Goal: Task Accomplishment & Management: Use online tool/utility

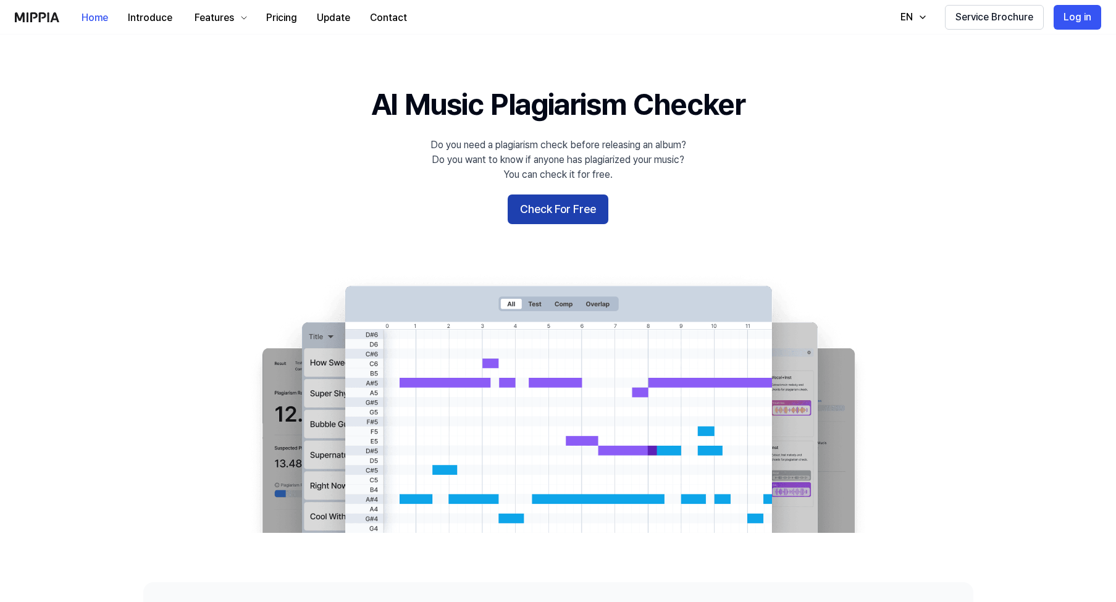
click at [565, 208] on button "Check For Free" at bounding box center [557, 209] width 101 height 30
click at [572, 210] on button "Check For Free" at bounding box center [557, 209] width 101 height 30
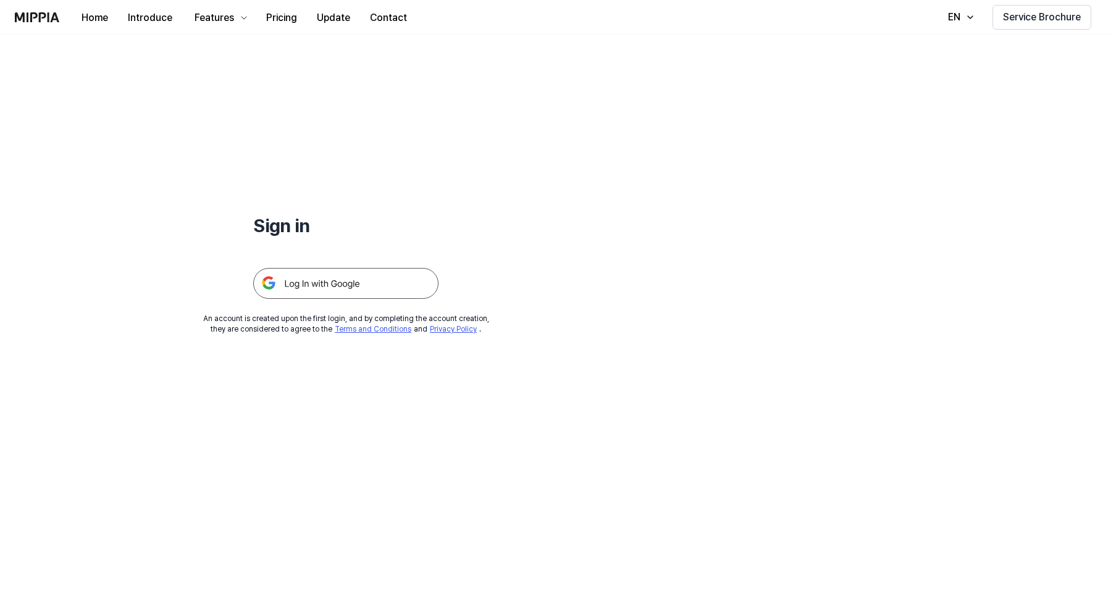
click at [311, 290] on img at bounding box center [345, 283] width 185 height 31
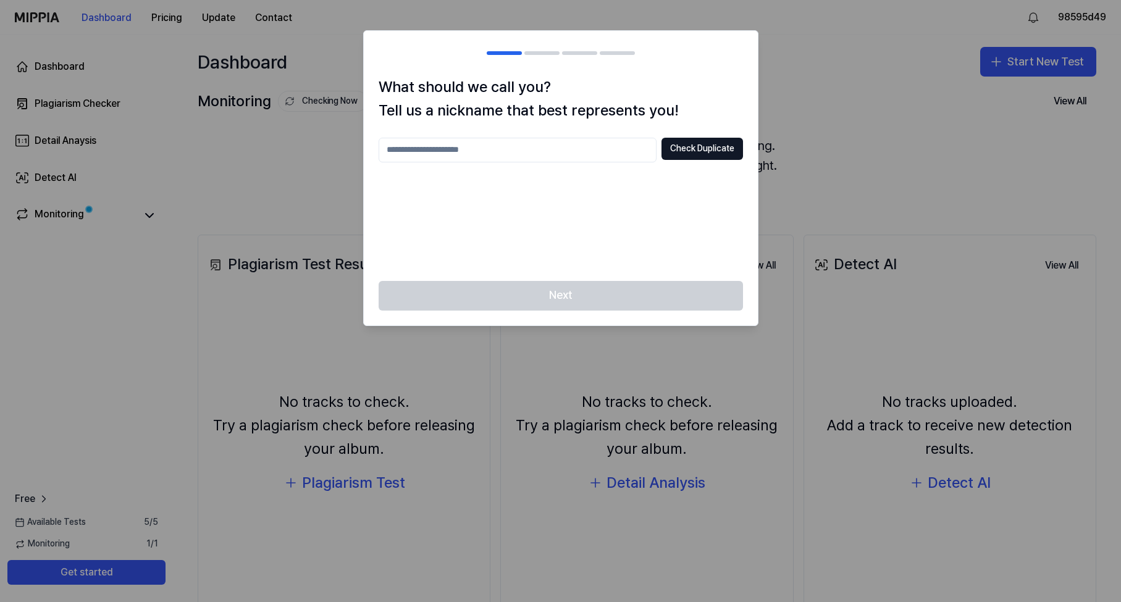
click at [518, 152] on input "text" at bounding box center [517, 150] width 278 height 25
type input "*******"
click at [702, 149] on button "Check Duplicate" at bounding box center [701, 149] width 81 height 22
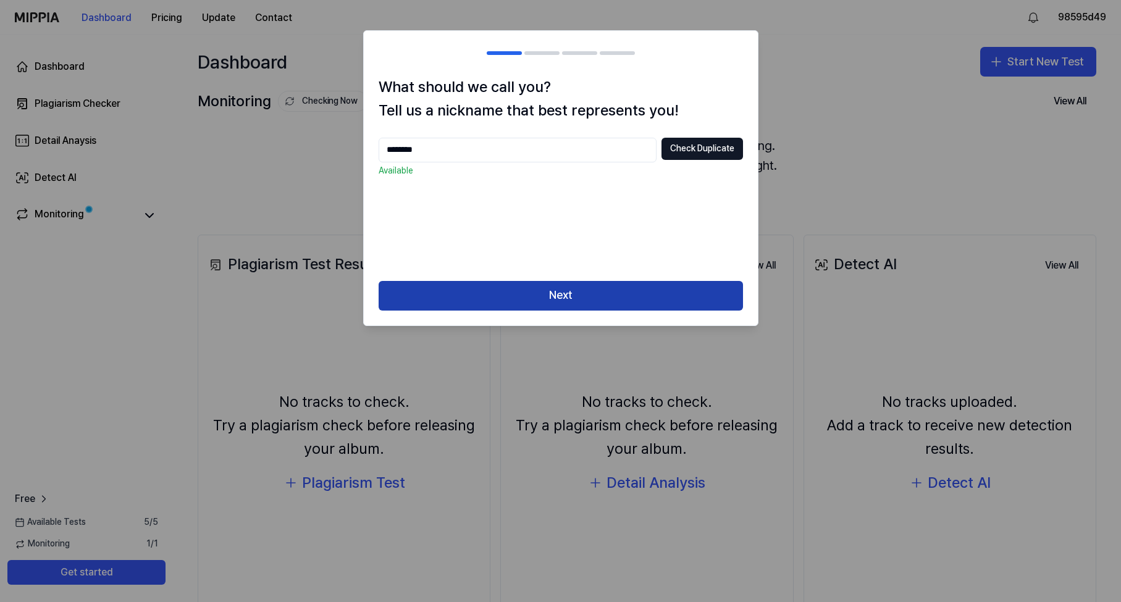
click at [567, 297] on button "Next" at bounding box center [560, 296] width 364 height 30
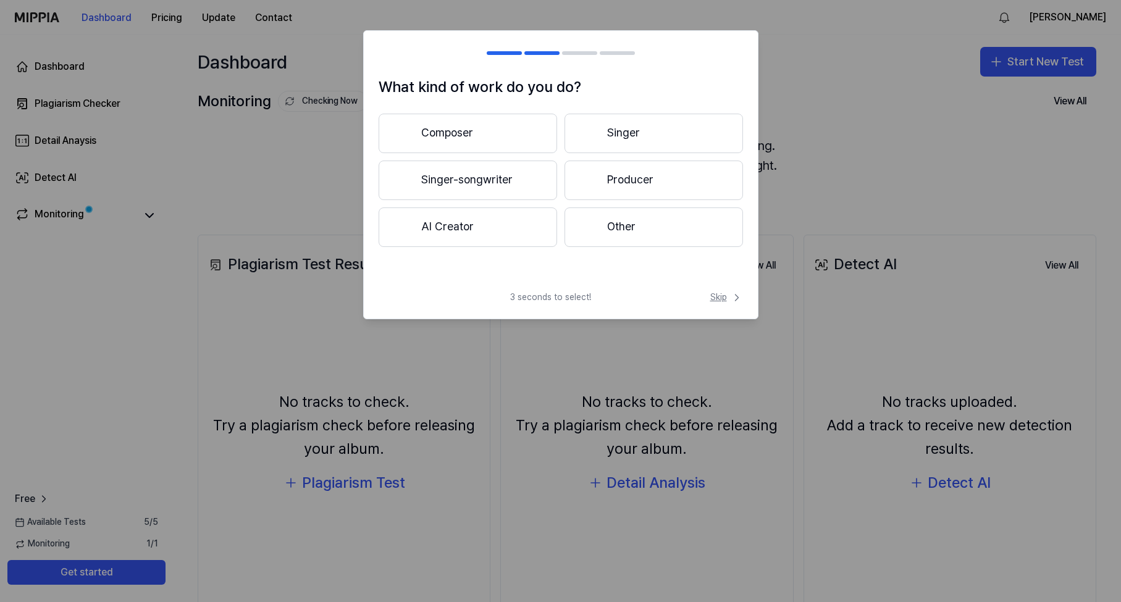
click at [721, 297] on span "Skip" at bounding box center [726, 297] width 33 height 12
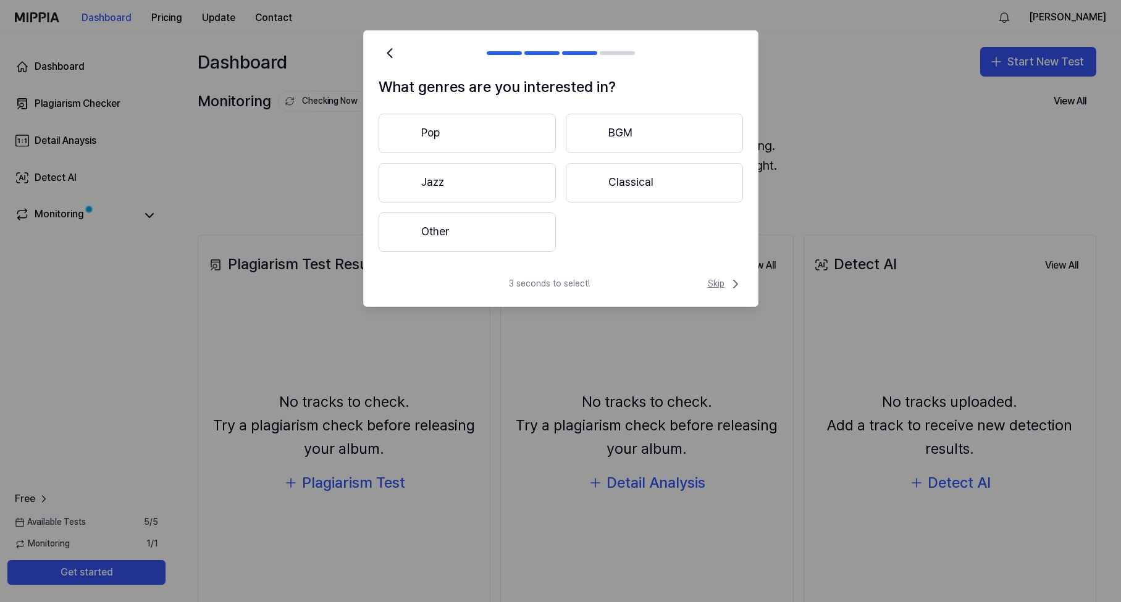
click at [714, 285] on span "Skip" at bounding box center [724, 284] width 35 height 15
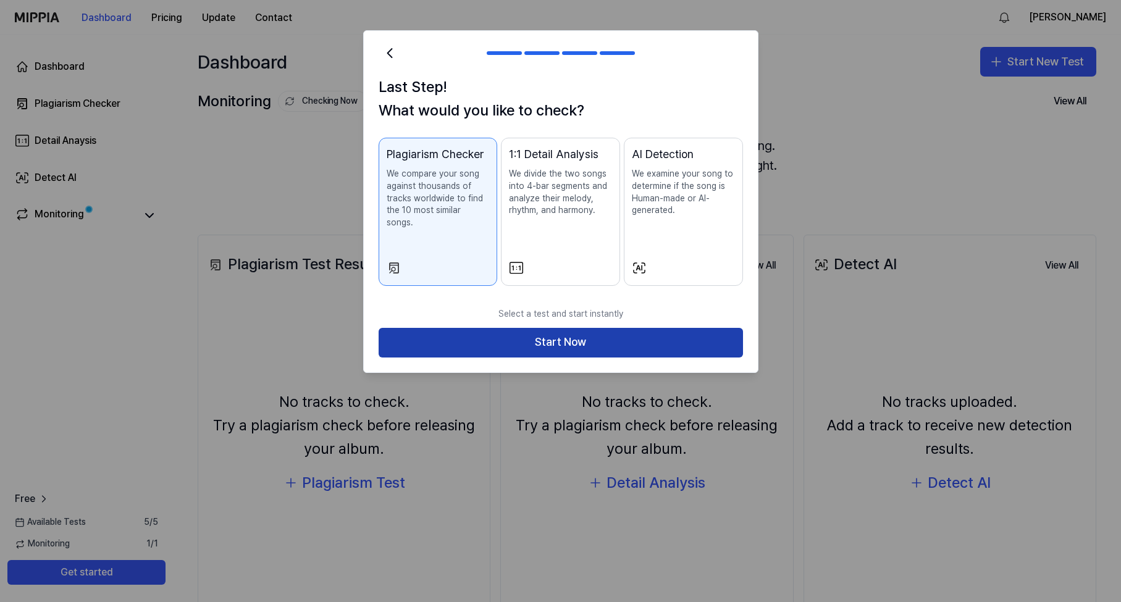
click at [589, 328] on button "Start Now" at bounding box center [560, 343] width 364 height 30
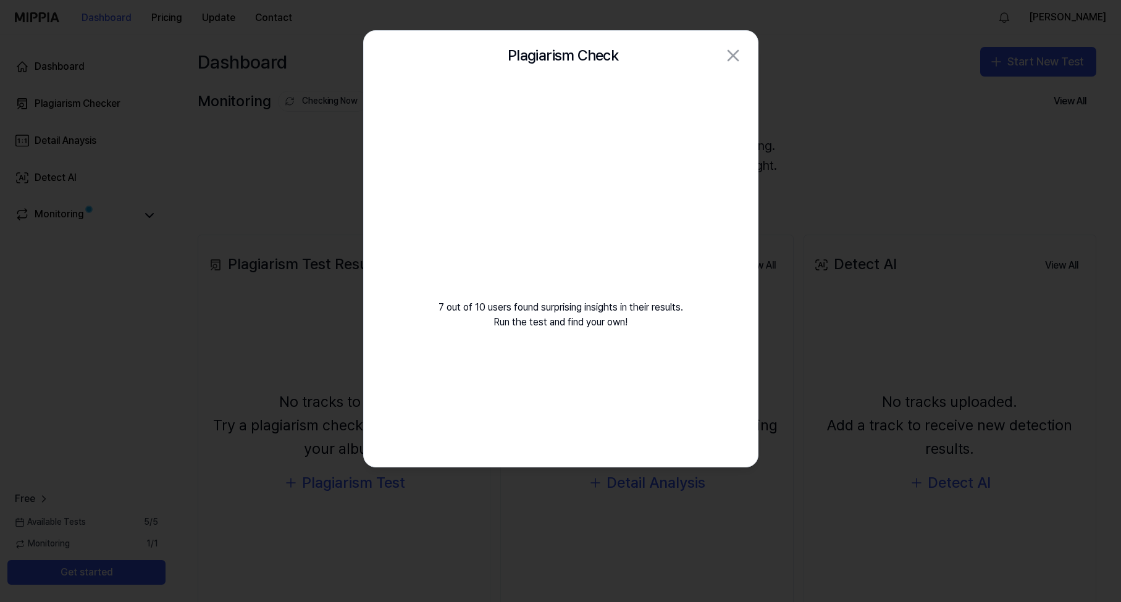
click at [730, 56] on icon "button" at bounding box center [733, 56] width 20 height 20
drag, startPoint x: 601, startPoint y: 39, endPoint x: 262, endPoint y: 7, distance: 339.8
click at [478, 73] on div "Plagiarism Check Close" at bounding box center [561, 55] width 394 height 49
drag, startPoint x: 579, startPoint y: 101, endPoint x: 567, endPoint y: 92, distance: 14.6
click at [579, 101] on div "7 out of 10 users found surprising insights in their results. Run the test and …" at bounding box center [561, 219] width 394 height 279
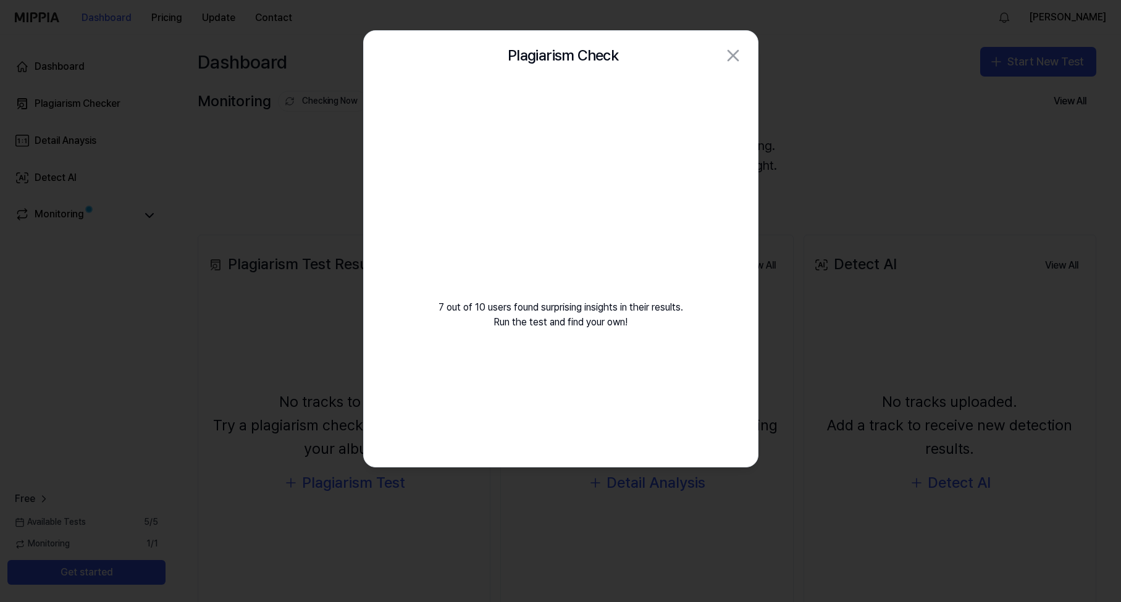
drag, startPoint x: 653, startPoint y: 240, endPoint x: 640, endPoint y: 233, distance: 14.4
click at [652, 240] on div "7 out of 10 users found surprising insights in their results. Run the test and …" at bounding box center [561, 219] width 394 height 279
click at [574, 207] on video at bounding box center [561, 199] width 178 height 178
click at [550, 372] on div "7 out of 10 users found surprising insights in their results. Run the test and …" at bounding box center [561, 273] width 394 height 386
drag, startPoint x: 551, startPoint y: 370, endPoint x: 715, endPoint y: 111, distance: 306.9
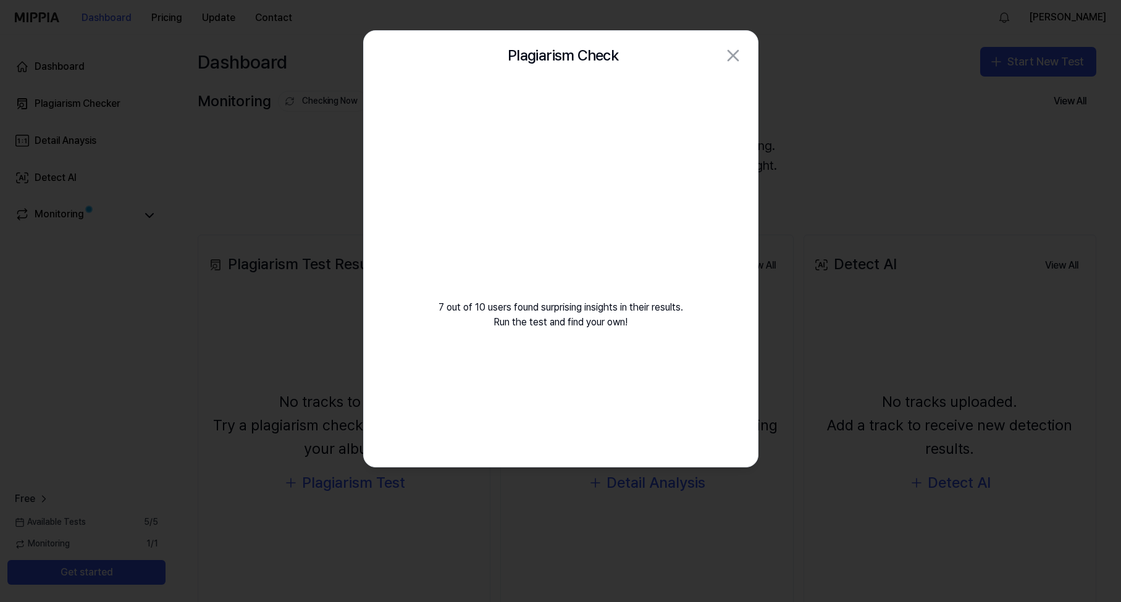
click at [556, 362] on div "7 out of 10 users found surprising insights in their results. Run the test and …" at bounding box center [561, 273] width 394 height 386
click at [731, 54] on icon "button" at bounding box center [733, 56] width 10 height 10
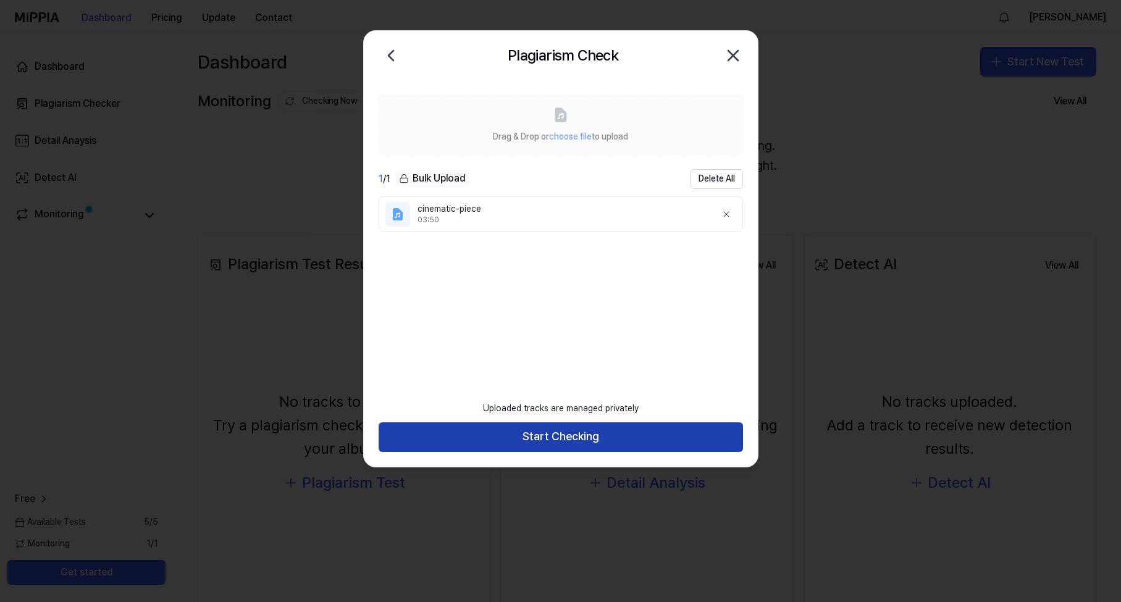
click at [581, 434] on button "Start Checking" at bounding box center [560, 437] width 364 height 30
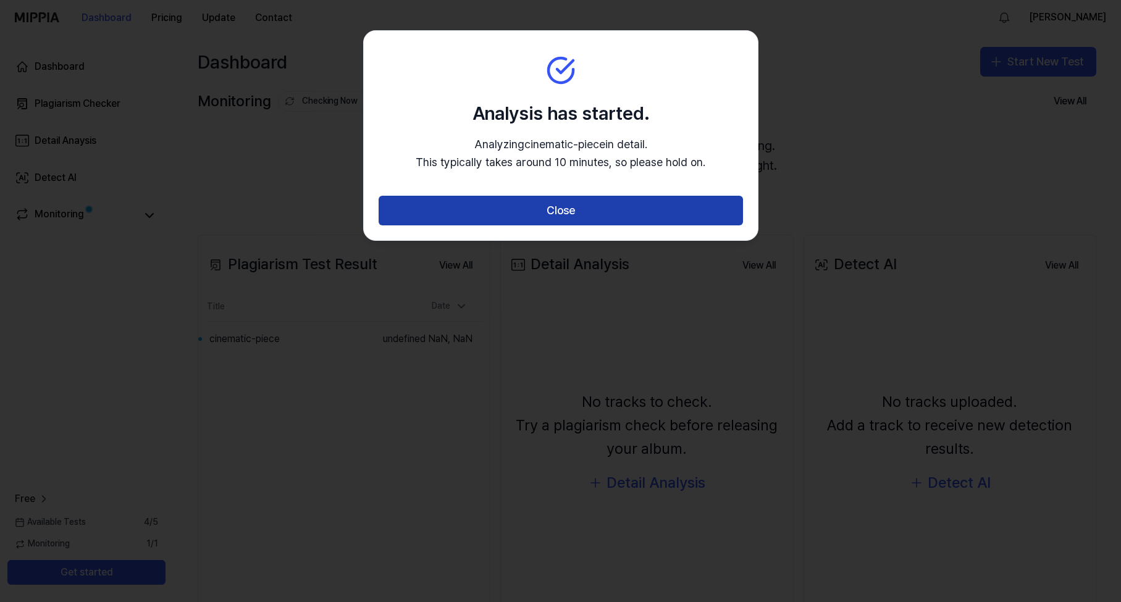
click at [570, 219] on button "Close" at bounding box center [560, 211] width 364 height 30
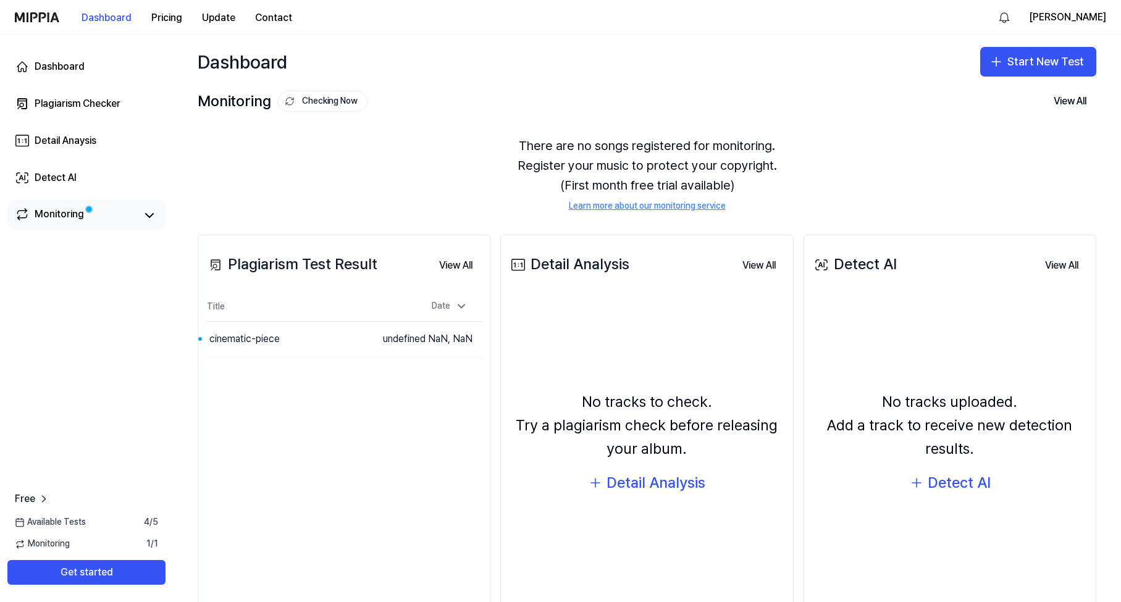
click at [86, 215] on link "Monitoring" at bounding box center [75, 215] width 121 height 17
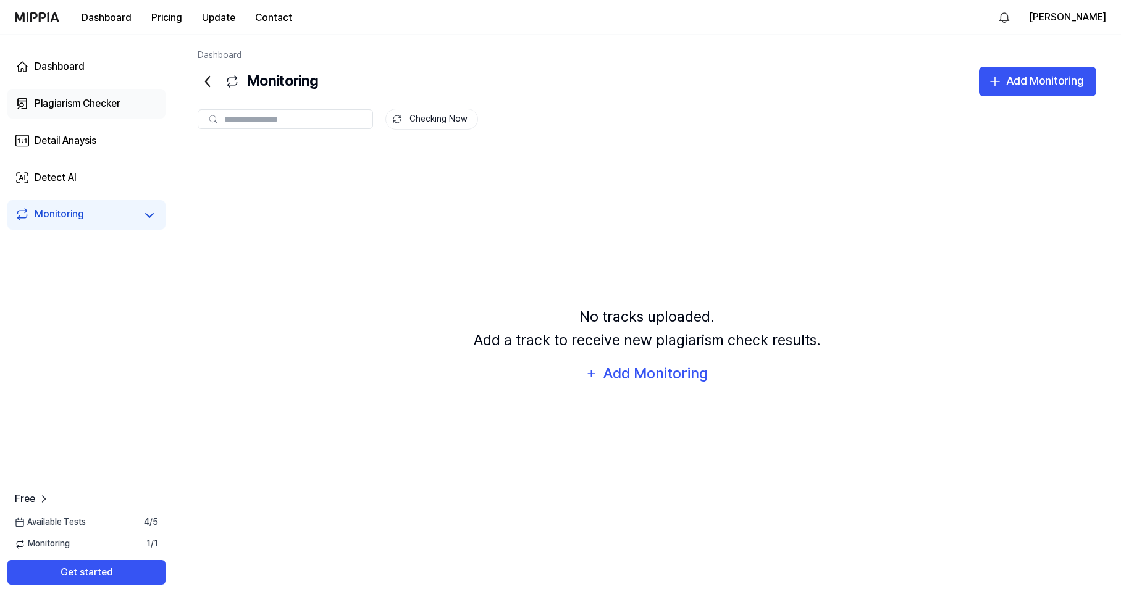
click at [59, 103] on div "Plagiarism Checker" at bounding box center [78, 103] width 86 height 15
